Goal: Check status: Check status

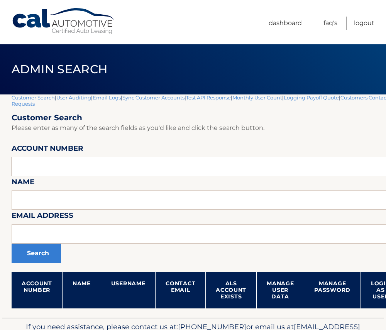
click at [53, 166] on input "text" at bounding box center [228, 166] width 433 height 19
paste input "44455732792"
type input "44455732792"
click at [39, 253] on button "Search" at bounding box center [36, 253] width 49 height 19
click at [40, 169] on input "44455732792" at bounding box center [228, 166] width 433 height 19
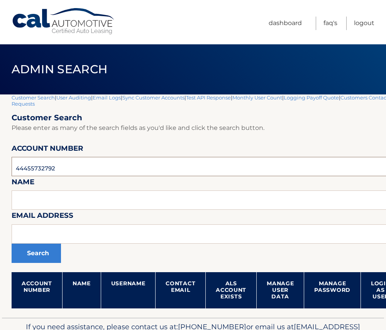
click at [40, 169] on input "44455732792" at bounding box center [228, 166] width 433 height 19
paste input "6153972127"
type input "6153972127"
drag, startPoint x: 27, startPoint y: 253, endPoint x: 56, endPoint y: 148, distance: 108.8
click at [57, 146] on form "Customer Search Please enter as many of the search fields as you'd like and cli…" at bounding box center [228, 211] width 433 height 196
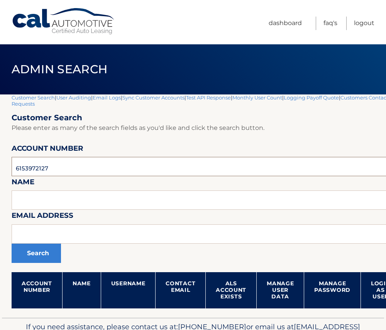
drag, startPoint x: 61, startPoint y: 168, endPoint x: -15, endPoint y: 169, distance: 75.7
click at [0, 169] on html "Cal Automotive Menu Dashboard FAQ's Logout" at bounding box center [193, 165] width 386 height 330
paste input "44455700826"
type input "44455700826"
click at [34, 251] on button "Search" at bounding box center [36, 253] width 49 height 19
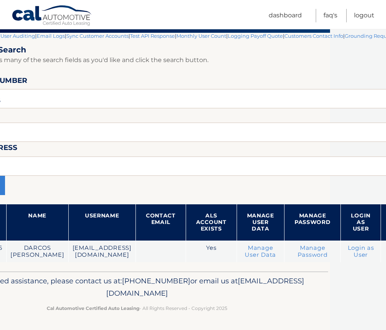
scroll to position [68, 85]
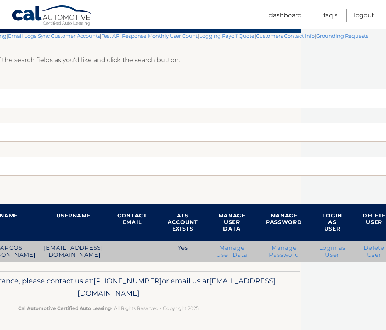
click at [319, 253] on link "Login as User" at bounding box center [332, 252] width 26 height 14
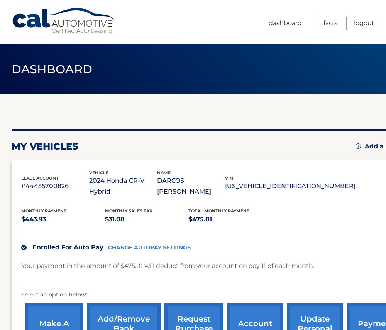
scroll to position [108, 0]
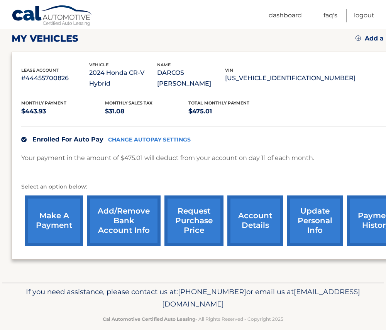
click at [364, 213] on link "payment history" at bounding box center [376, 221] width 58 height 51
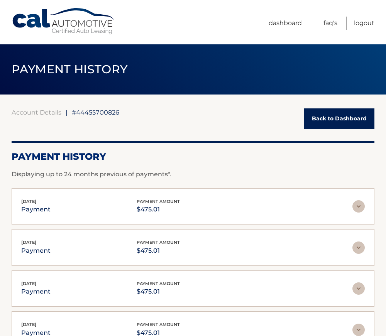
click at [186, 202] on div "Sep 11, 2025 payment payment amount $475.01" at bounding box center [186, 206] width 331 height 17
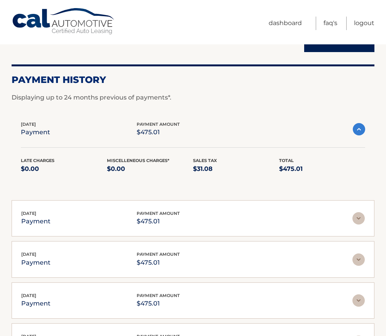
scroll to position [77, 0]
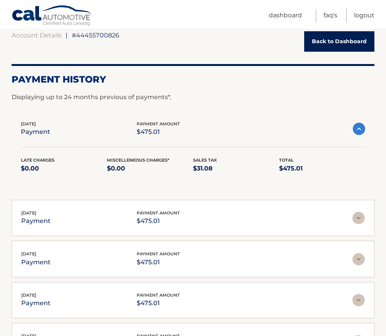
click at [182, 213] on div "Aug 11, 2025 payment payment amount $475.01" at bounding box center [186, 218] width 331 height 17
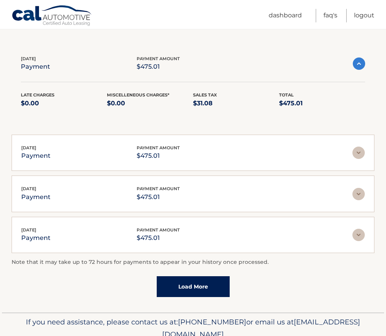
scroll to position [232, 0]
click at [184, 155] on div "Jul 11, 2025 payment payment amount $475.01" at bounding box center [186, 152] width 331 height 17
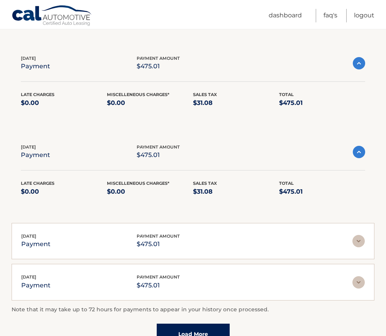
click at [200, 239] on div "Jun 11, 2025 payment payment amount $475.01" at bounding box center [186, 241] width 331 height 17
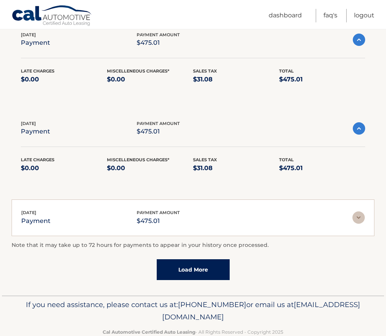
scroll to position [347, 0]
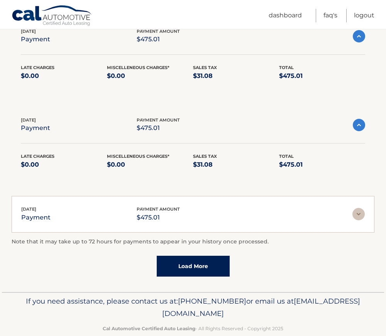
click at [203, 214] on div "May 12, 2025 payment payment amount $475.01" at bounding box center [186, 214] width 331 height 17
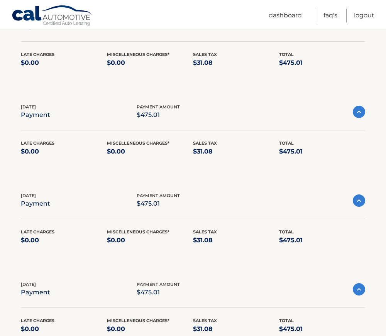
scroll to position [77, 0]
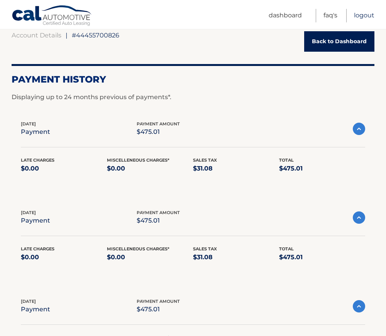
click at [364, 16] on link "Logout" at bounding box center [364, 16] width 20 height 14
